Goal: Task Accomplishment & Management: Use online tool/utility

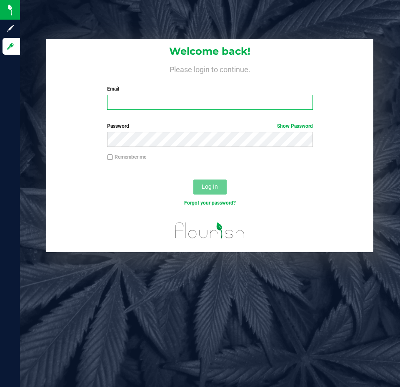
click at [164, 106] on input "Email" at bounding box center [210, 102] width 206 height 15
type input "[EMAIL_ADDRESS][DOMAIN_NAME]"
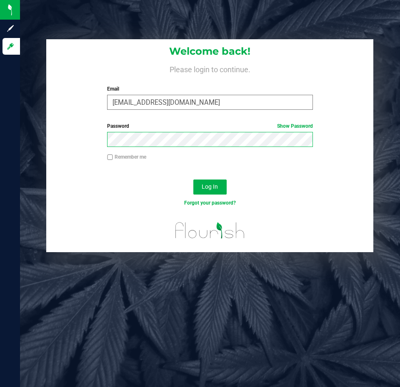
click at [194, 179] on button "Log In" at bounding box center [210, 186] width 33 height 15
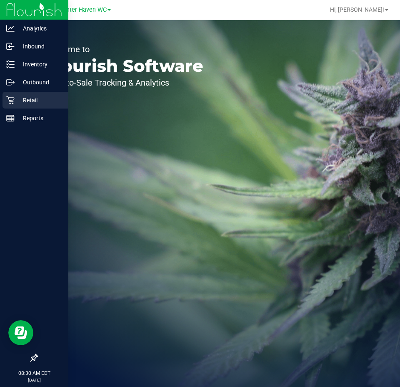
click at [23, 104] on p "Retail" at bounding box center [40, 100] width 50 height 10
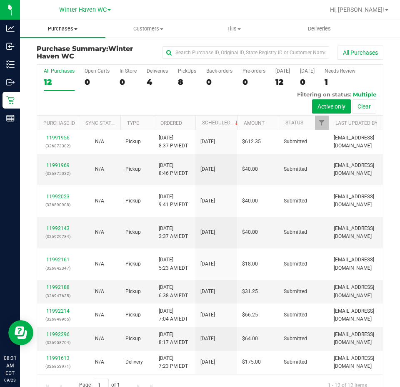
click at [69, 25] on span "Purchases" at bounding box center [62, 29] width 85 height 8
click at [59, 57] on span "Fulfillment" at bounding box center [46, 60] width 52 height 7
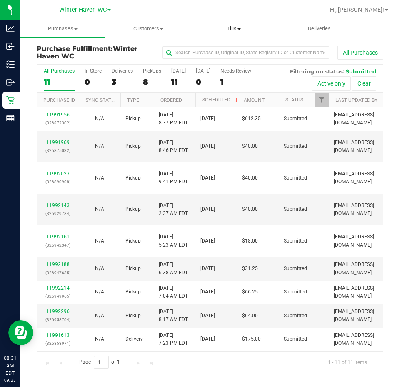
click at [236, 32] on span "Tills" at bounding box center [233, 29] width 85 height 8
click at [235, 47] on span "Manage tills" at bounding box center [219, 50] width 56 height 7
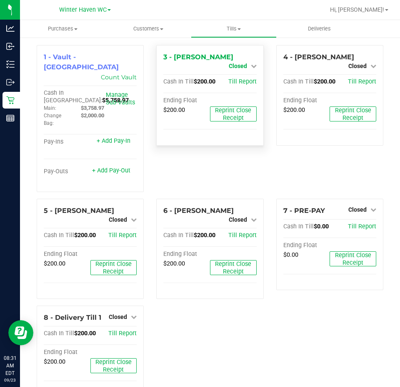
click at [243, 63] on span "Closed" at bounding box center [238, 66] width 18 height 7
click at [243, 76] on link "Open Till" at bounding box center [238, 73] width 22 height 7
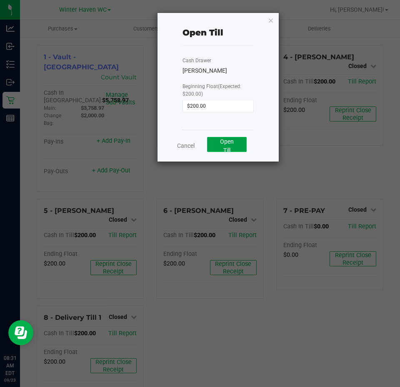
click at [232, 146] on button "Open Till" at bounding box center [227, 144] width 40 height 15
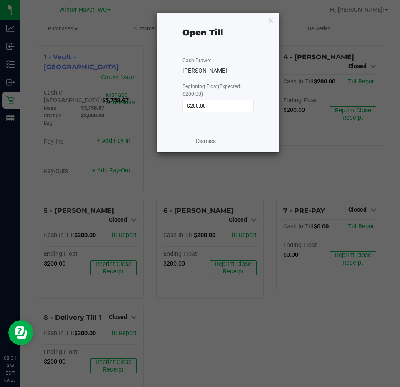
click at [211, 143] on link "Dismiss" at bounding box center [206, 141] width 20 height 9
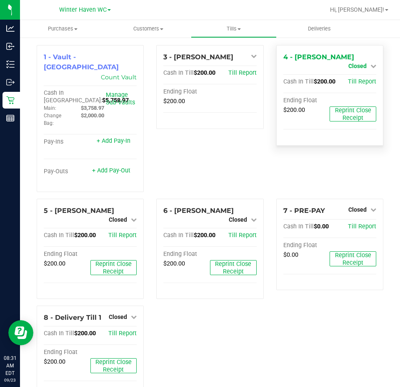
click at [371, 63] on icon at bounding box center [374, 66] width 6 height 6
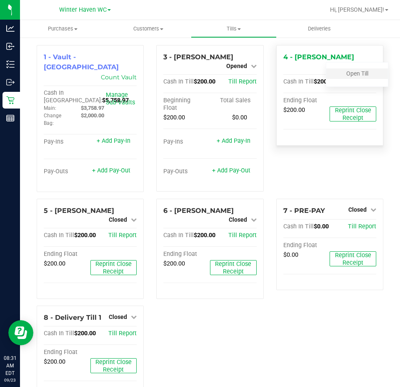
click at [365, 74] on div "Open Till" at bounding box center [358, 73] width 62 height 10
click at [349, 74] on link "Open Till" at bounding box center [358, 73] width 22 height 7
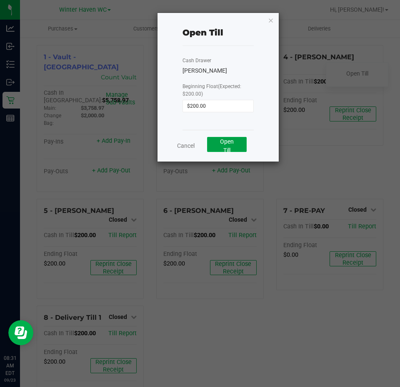
drag, startPoint x: 226, startPoint y: 144, endPoint x: 395, endPoint y: 129, distance: 168.8
click at [228, 145] on span "Open Till" at bounding box center [227, 145] width 14 height 15
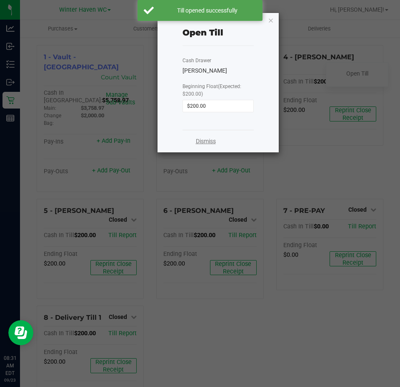
click at [198, 140] on link "Dismiss" at bounding box center [206, 141] width 20 height 9
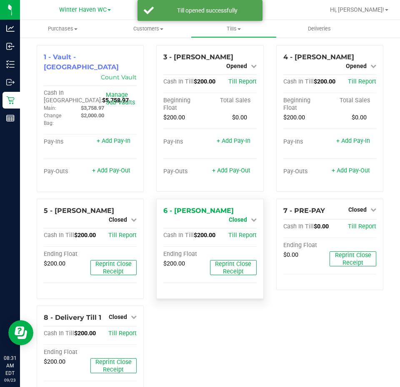
click at [236, 216] on span "Closed" at bounding box center [238, 219] width 18 height 7
click at [235, 225] on link "Open Till" at bounding box center [238, 226] width 22 height 7
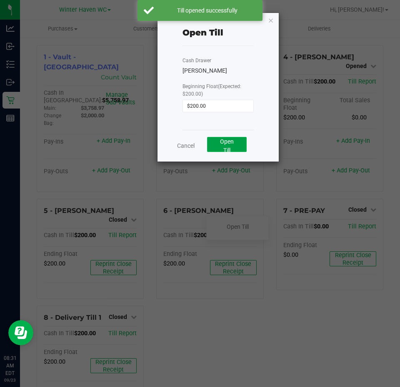
click at [230, 145] on span "Open Till" at bounding box center [227, 145] width 14 height 15
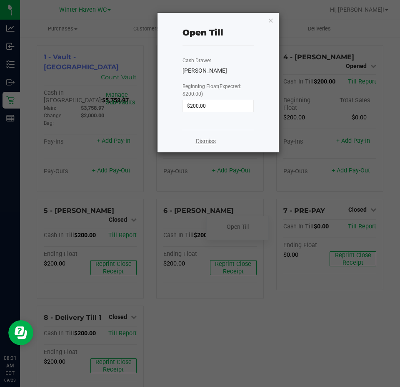
click at [202, 141] on link "Dismiss" at bounding box center [206, 141] width 20 height 9
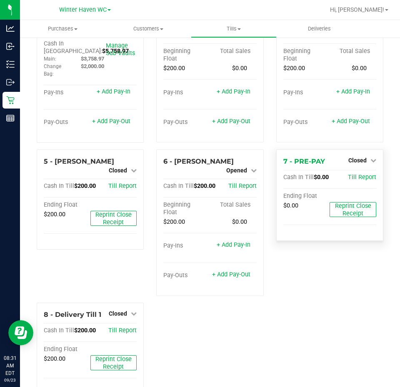
scroll to position [63, 0]
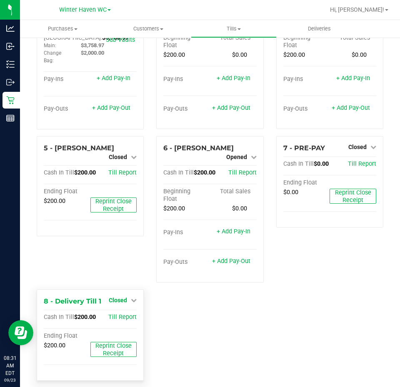
click at [123, 297] on span "Closed" at bounding box center [118, 300] width 18 height 7
click at [123, 314] on link "Open Till" at bounding box center [118, 317] width 22 height 7
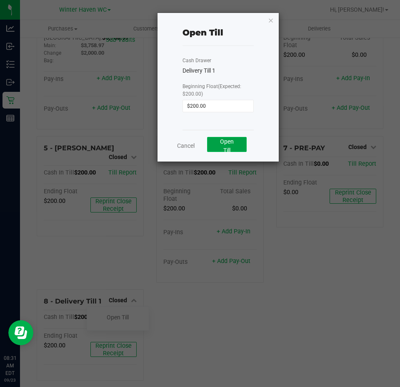
click at [230, 141] on span "Open Till" at bounding box center [227, 145] width 14 height 15
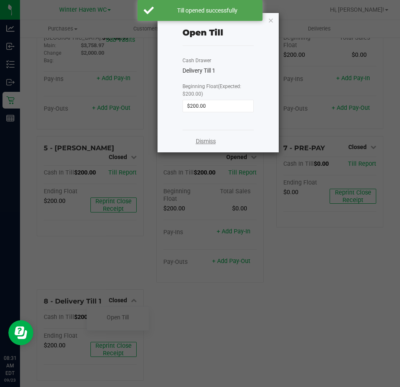
click at [208, 142] on link "Dismiss" at bounding box center [206, 141] width 20 height 9
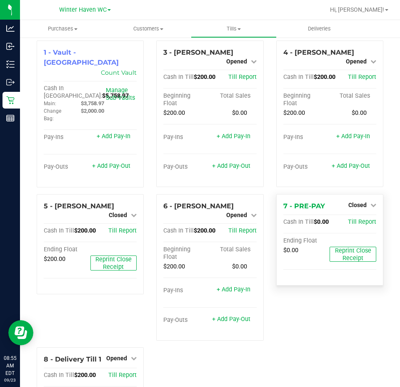
scroll to position [0, 0]
